Goal: Task Accomplishment & Management: Use online tool/utility

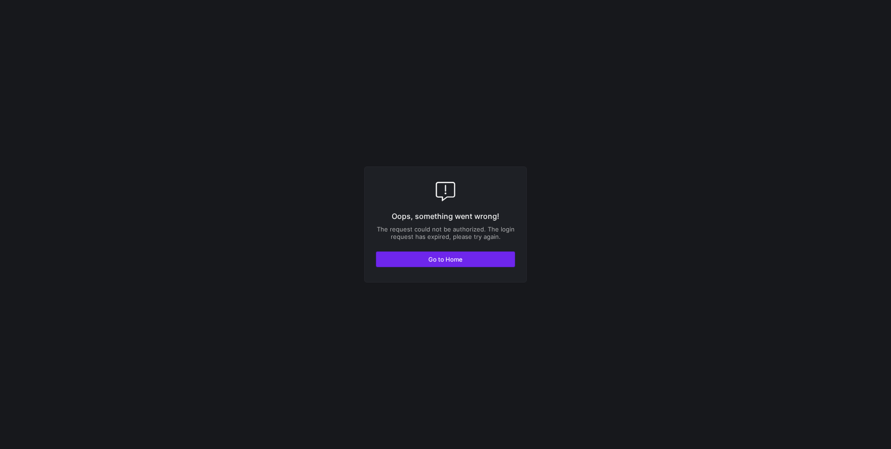
click at [385, 258] on span "Go to Home" at bounding box center [445, 259] width 34 height 7
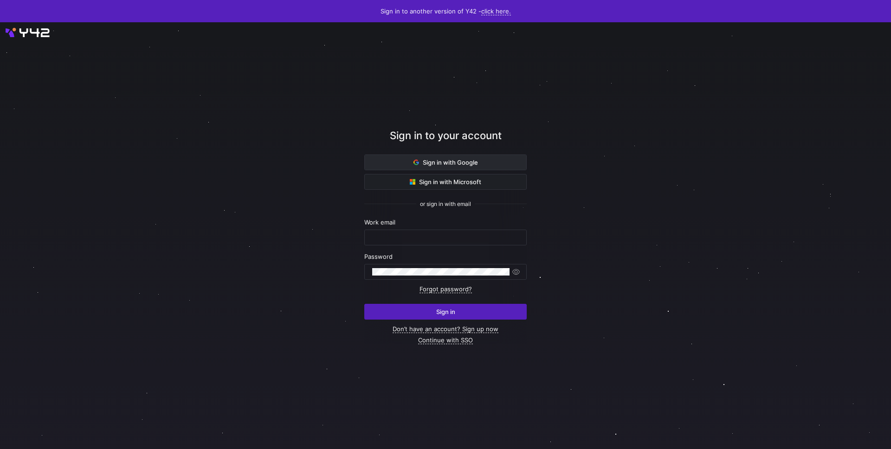
click at [408, 162] on span at bounding box center [446, 162] width 162 height 15
click at [456, 158] on span at bounding box center [446, 162] width 162 height 15
